Goal: Task Accomplishment & Management: Manage account settings

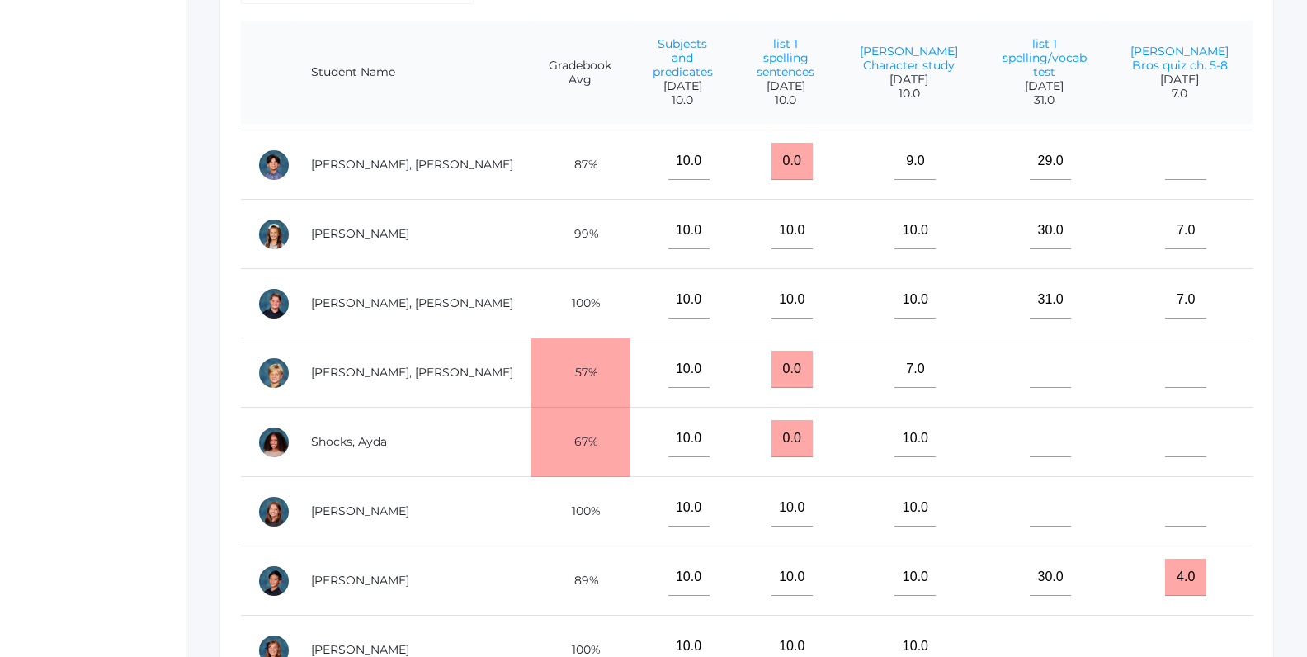
scroll to position [746, 0]
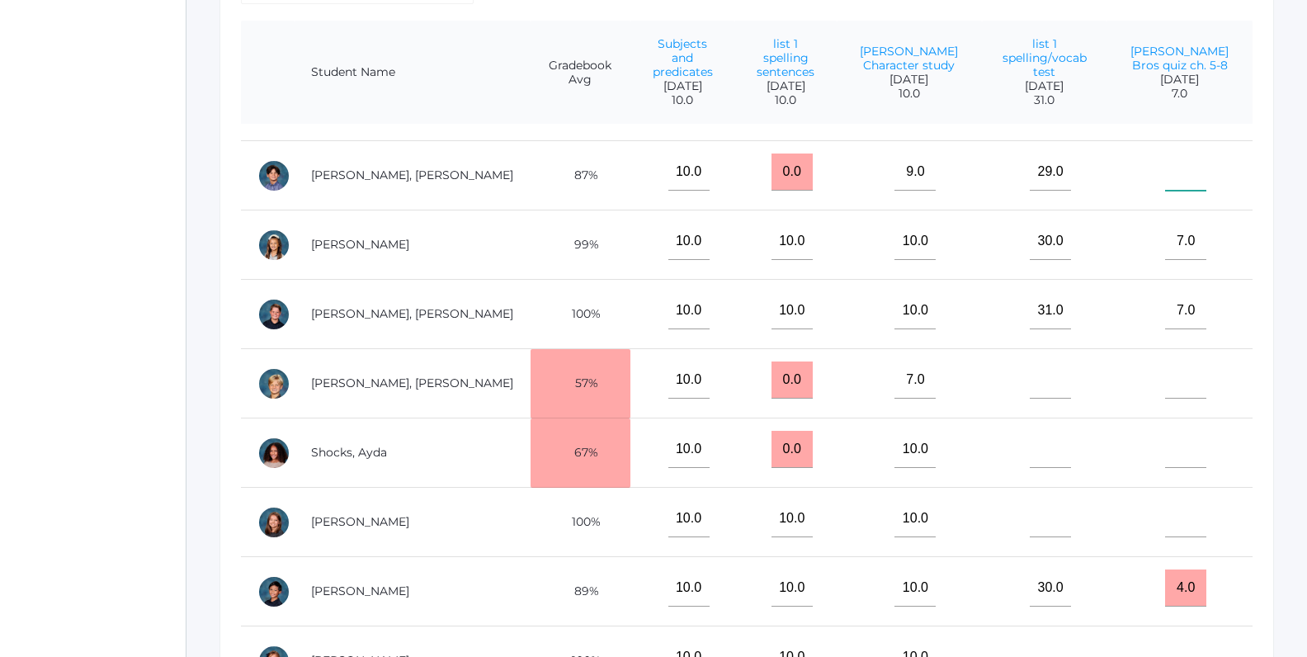
click at [1194, 162] on input"] "text" at bounding box center [1185, 171] width 41 height 37
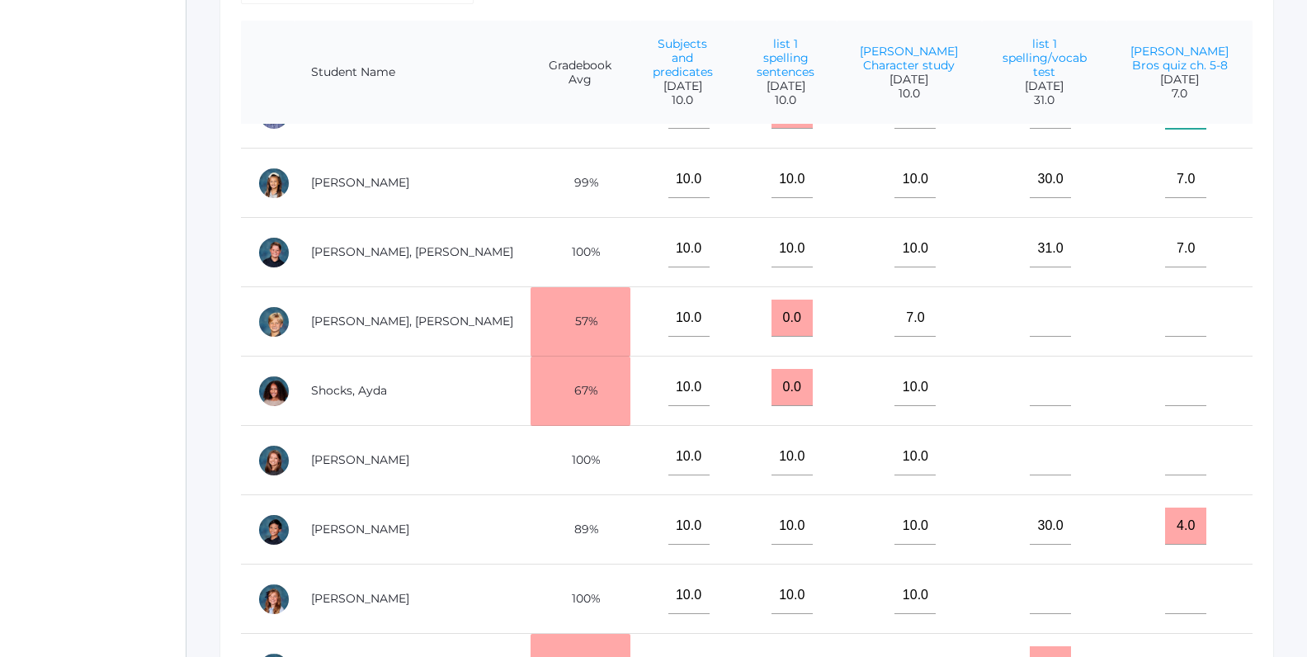
scroll to position [586, 0]
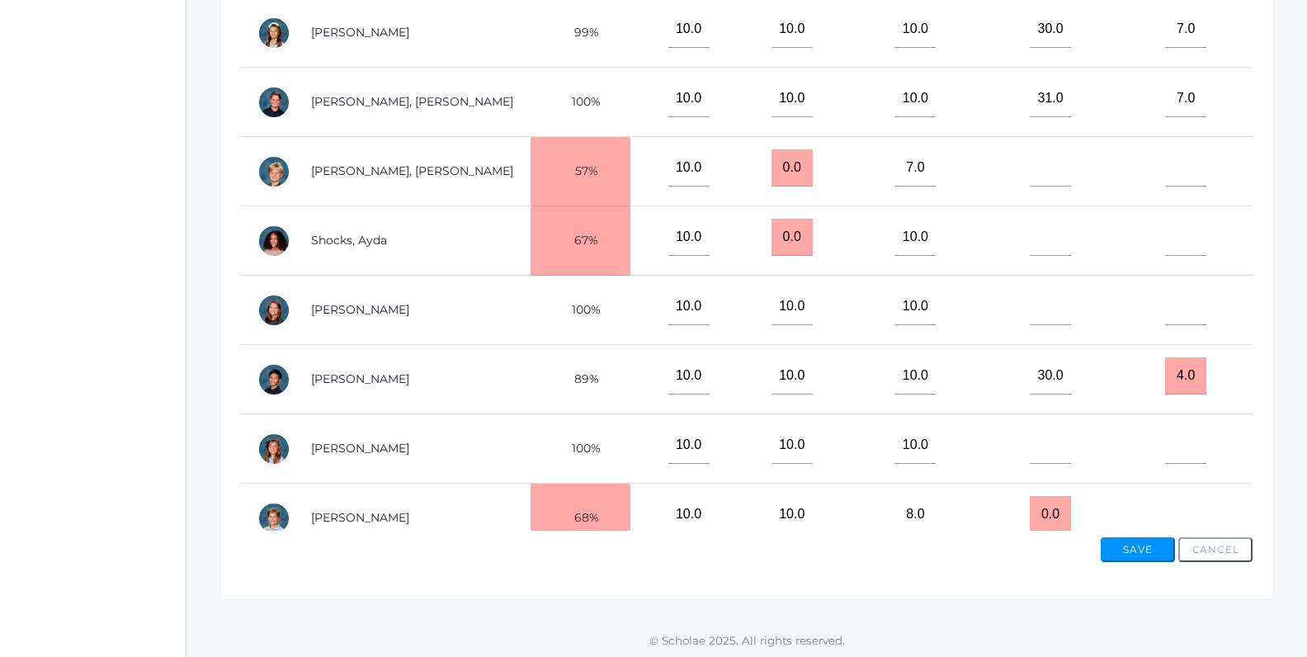
type input"] "4"
click at [1132, 542] on button "Save" at bounding box center [1138, 549] width 74 height 25
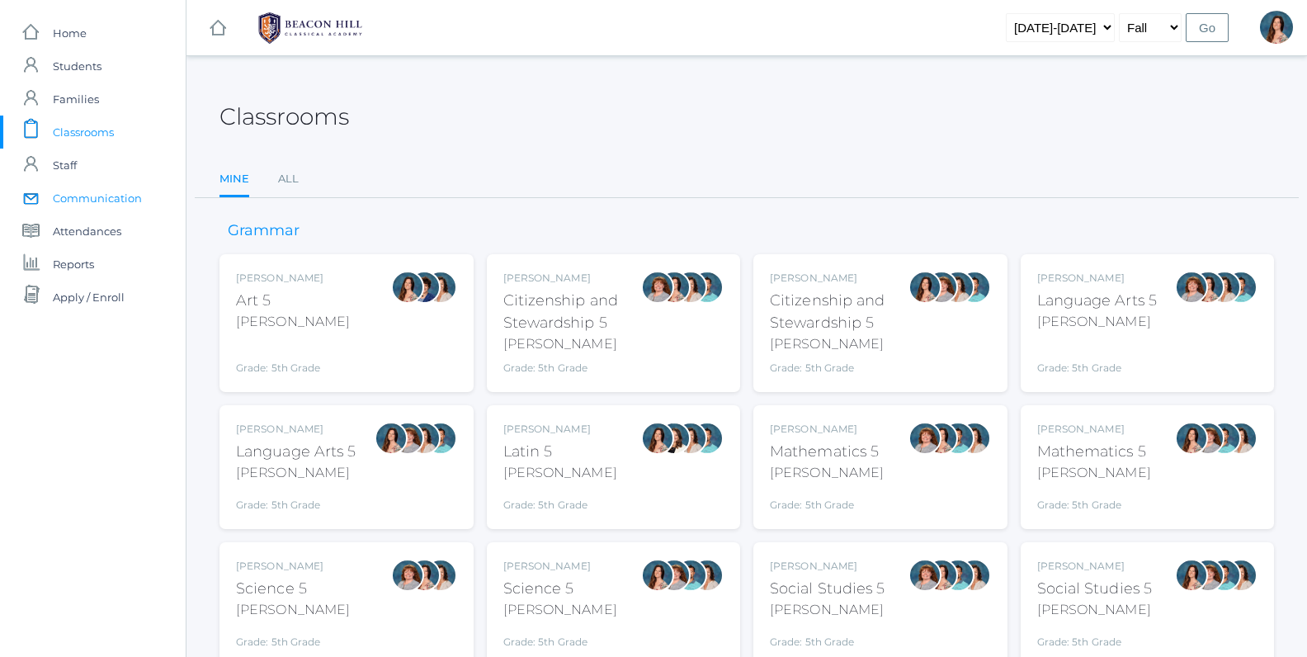
click at [121, 196] on span "Communication" at bounding box center [97, 198] width 89 height 33
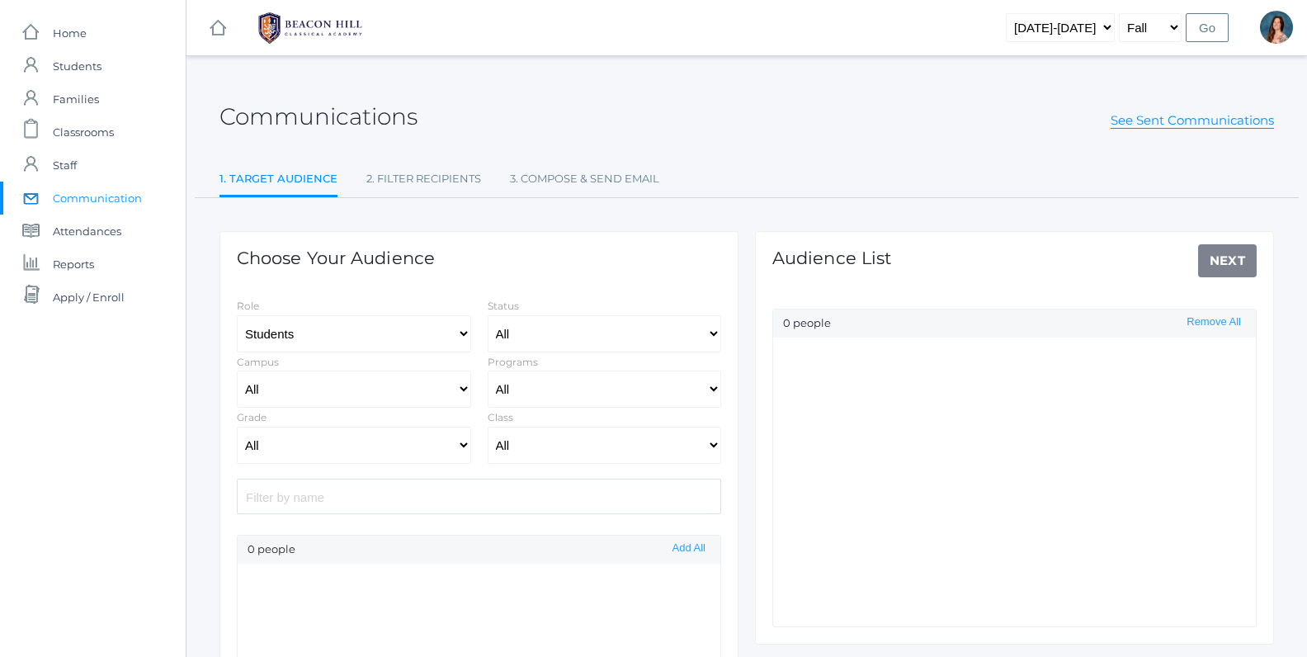
select select "Enrolled"
click at [237, 427] on select "All Grammar - Kindergarten - 1st Grade - 2nd Grade - 3rd Grade - 4th Grade - 5t…" at bounding box center [354, 445] width 234 height 37
select select "5"
click option "- 5th Grade" at bounding box center [0, 0] width 0 height 0
click at [488, 427] on select "All 01LA - First Grade [PERSON_NAME] 01LA - First Grade [PERSON_NAME] 02LA - Se…" at bounding box center [605, 445] width 234 height 37
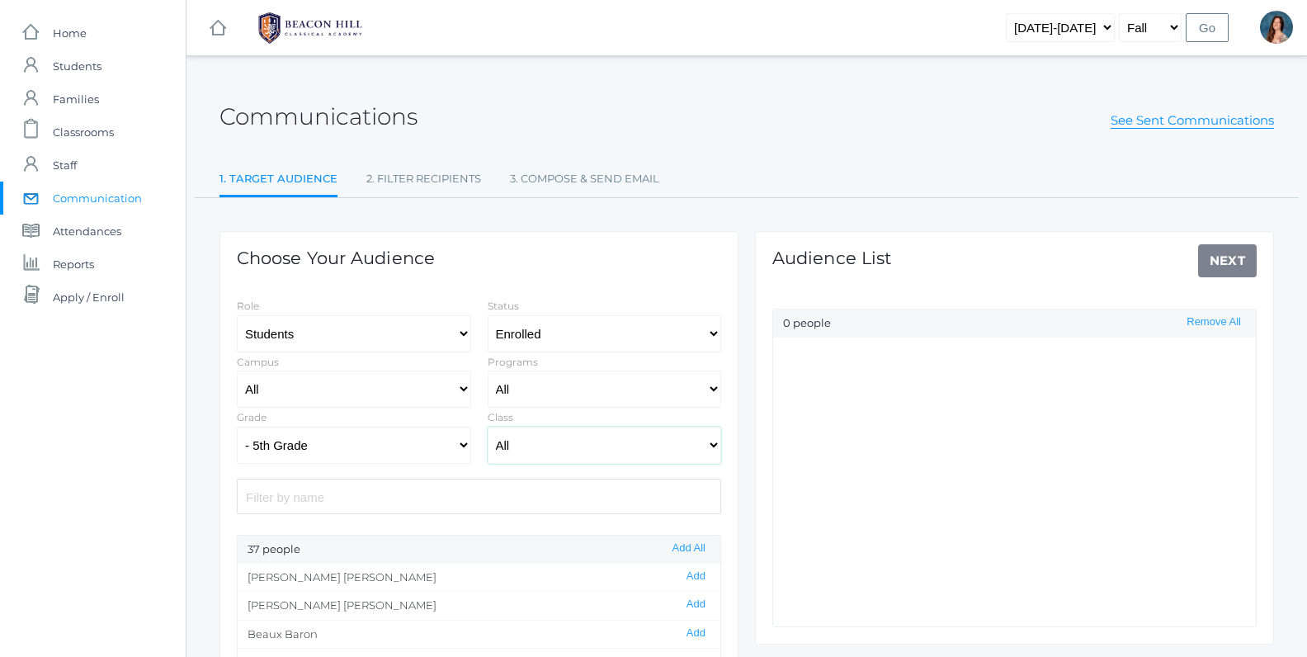
select select "1971"
click option "05MATH - Mathematics 5 [PERSON_NAME]" at bounding box center [0, 0] width 0 height 0
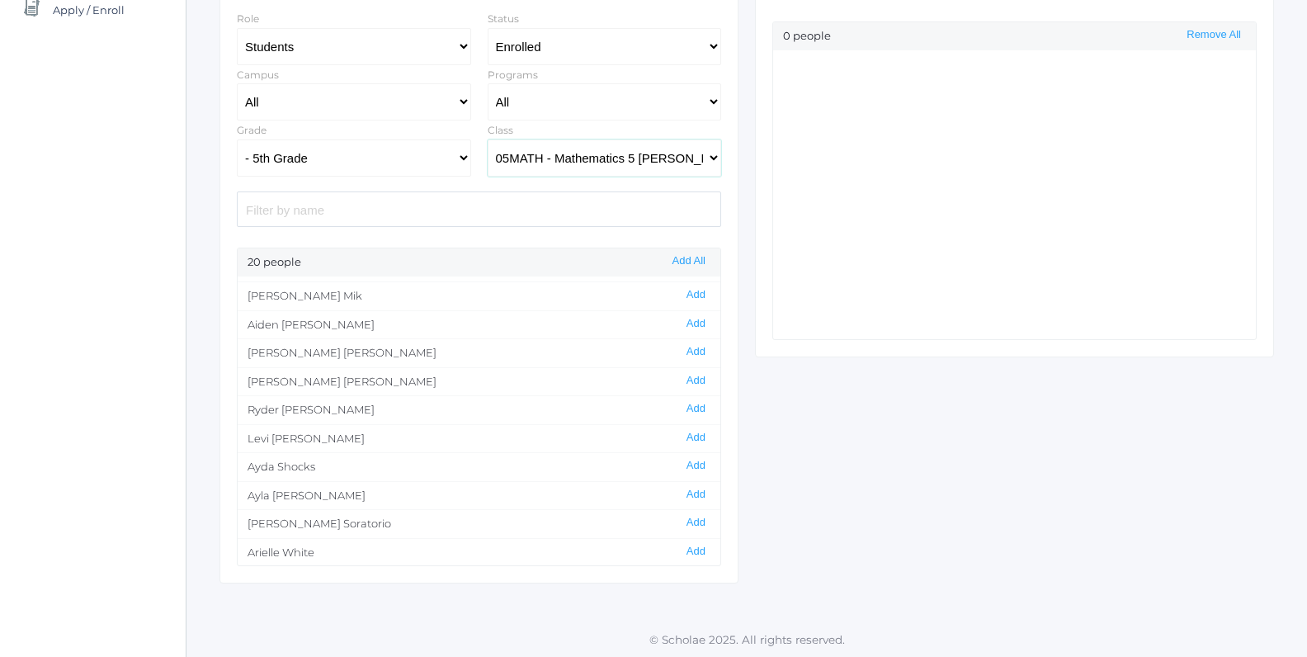
scroll to position [272, 0]
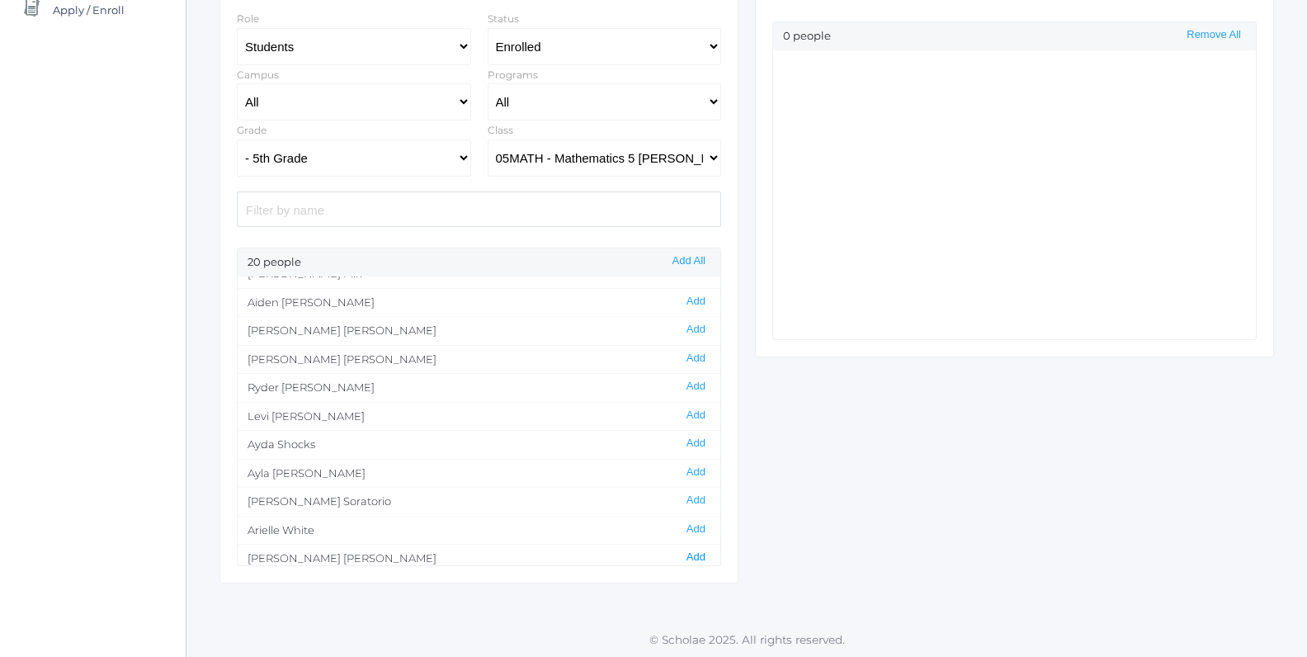
click at [693, 550] on button "Add" at bounding box center [696, 557] width 29 height 14
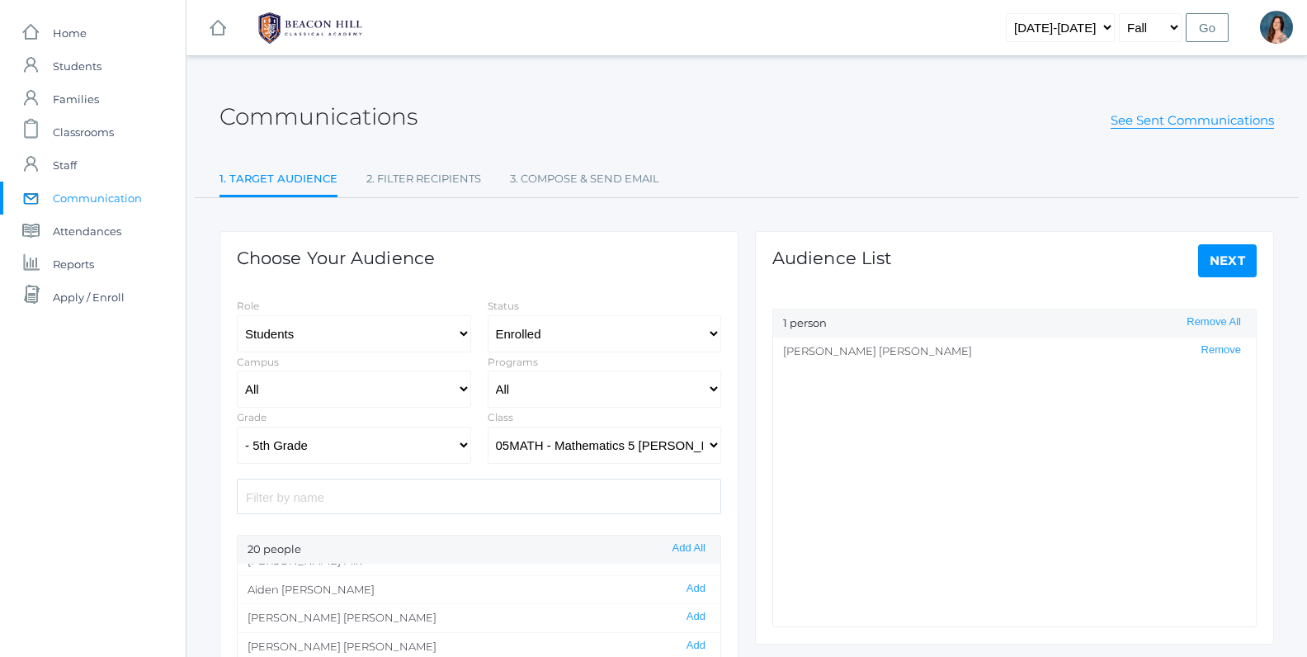
click at [1220, 262] on link "Next" at bounding box center [1227, 260] width 59 height 33
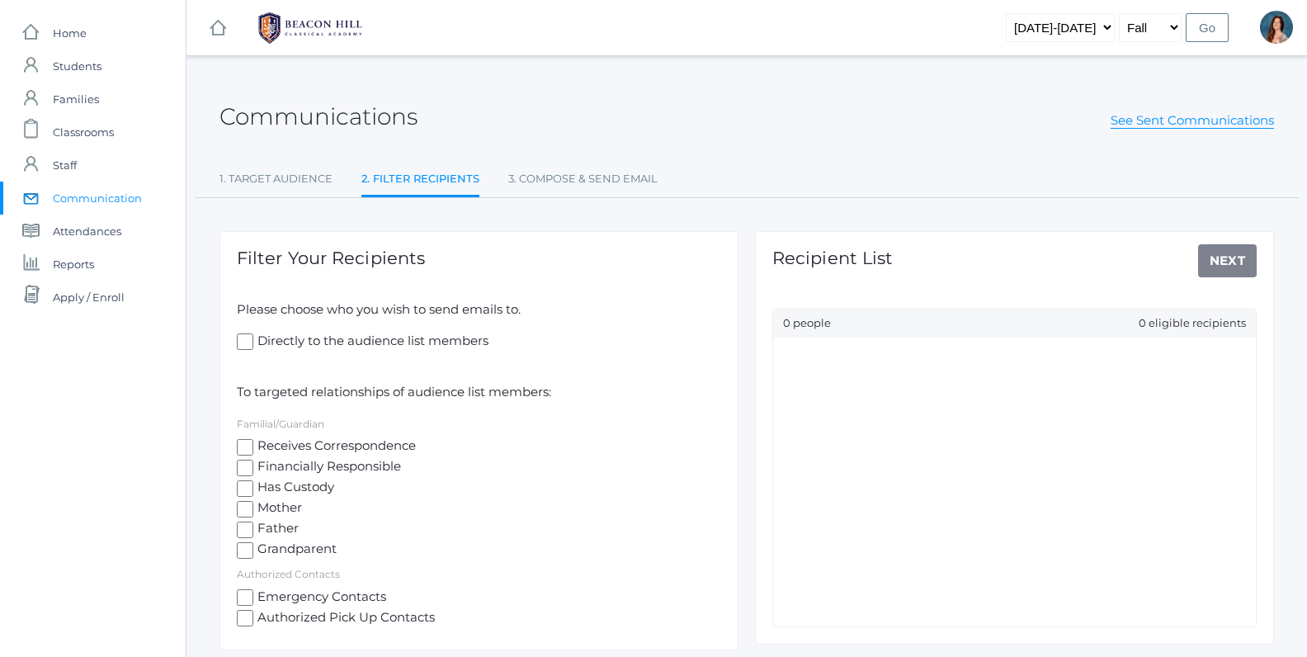
scroll to position [68, 0]
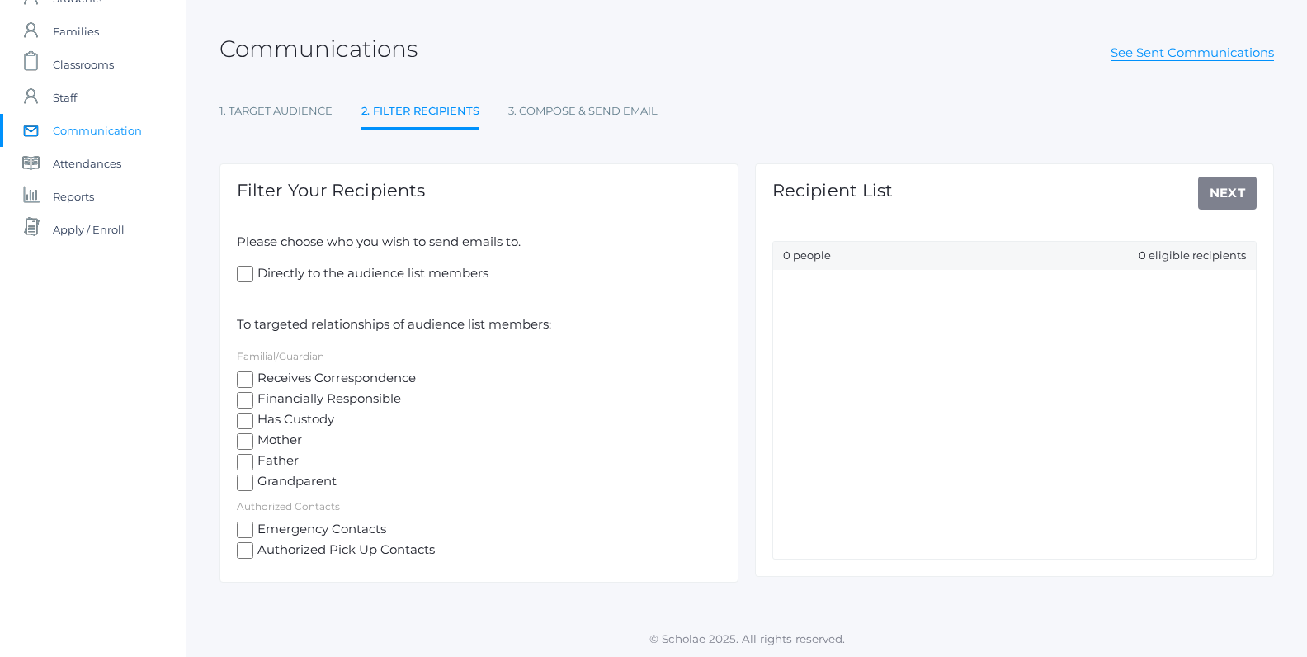
click at [250, 376] on input "Receives Correspondence" at bounding box center [245, 379] width 17 height 17
checkbox input "true"
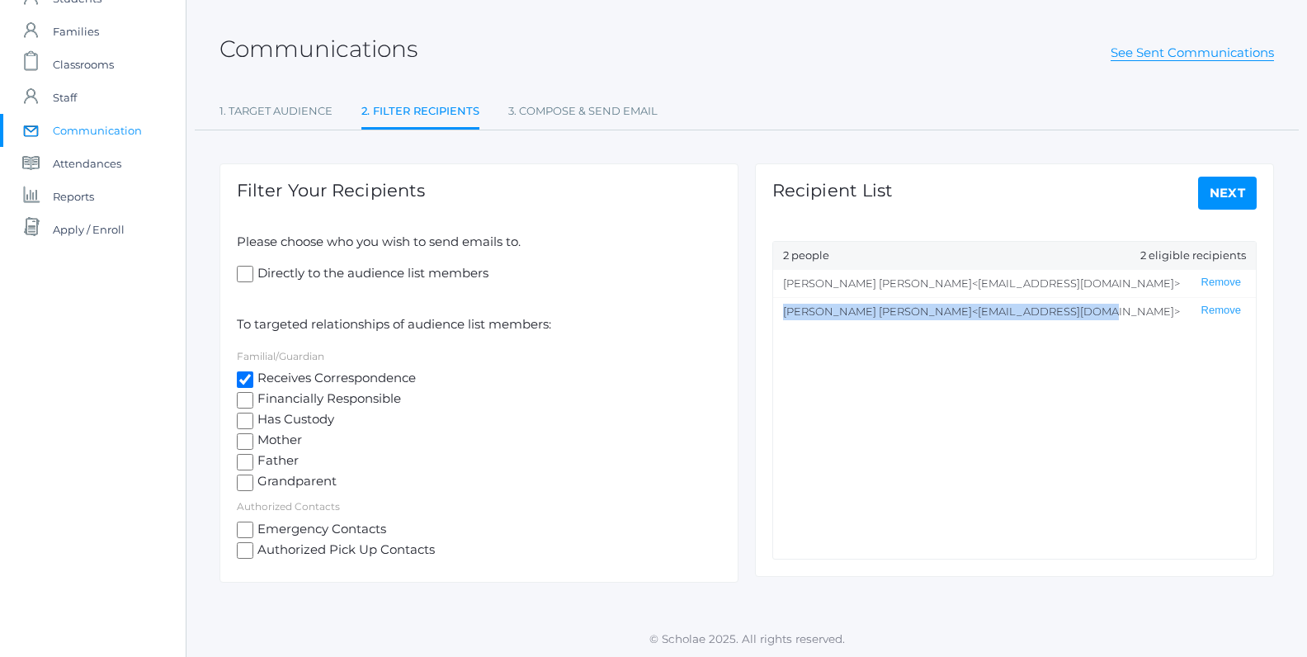
drag, startPoint x: 909, startPoint y: 283, endPoint x: 1020, endPoint y: 311, distance: 114.1
click at [1020, 311] on ul "[PERSON_NAME] <[EMAIL_ADDRESS][DOMAIN_NAME]> Remove [PERSON_NAME] <[EMAIL_ADDRE…" at bounding box center [1014, 414] width 483 height 289
copy li "[PERSON_NAME] <[EMAIL_ADDRESS][DOMAIN_NAME]>"
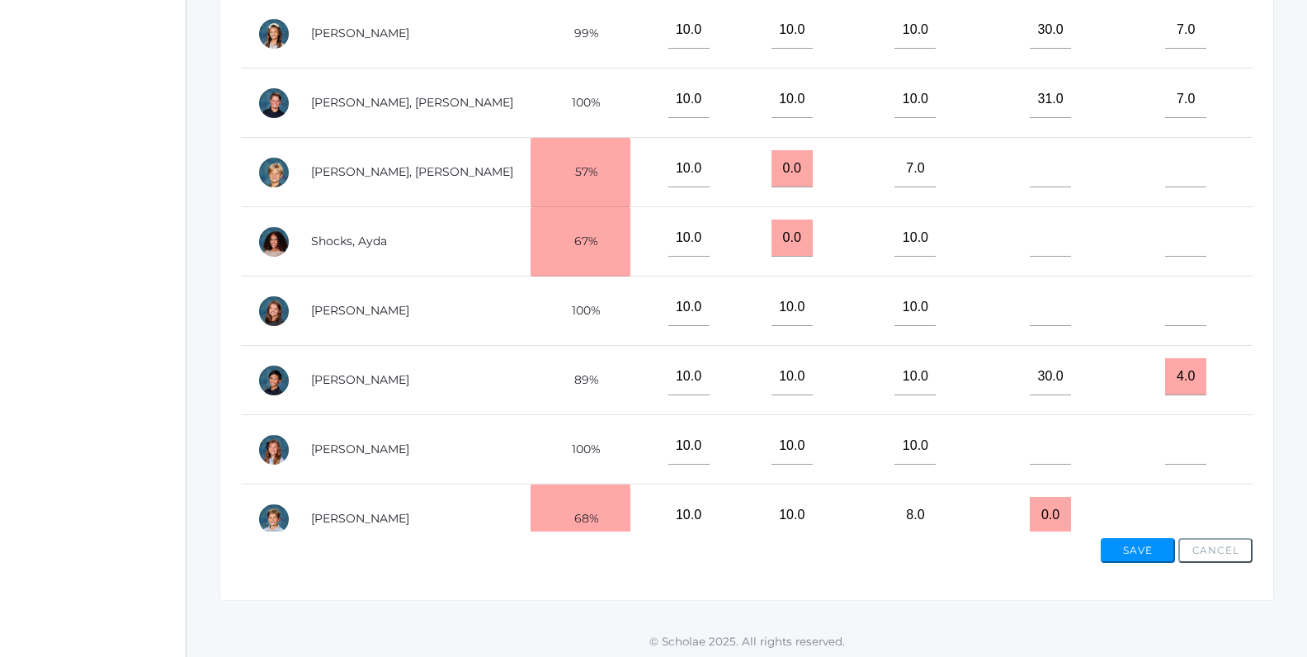
scroll to position [586, 0]
